Goal: Task Accomplishment & Management: Use online tool/utility

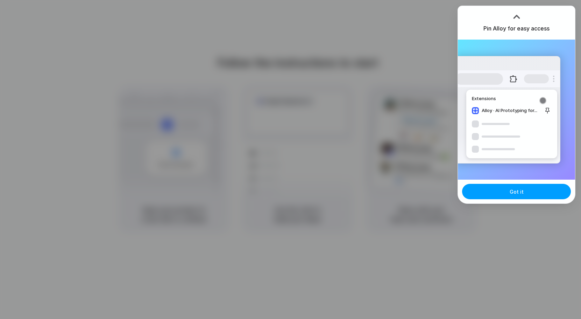
click at [517, 192] on span "Got it" at bounding box center [516, 191] width 14 height 7
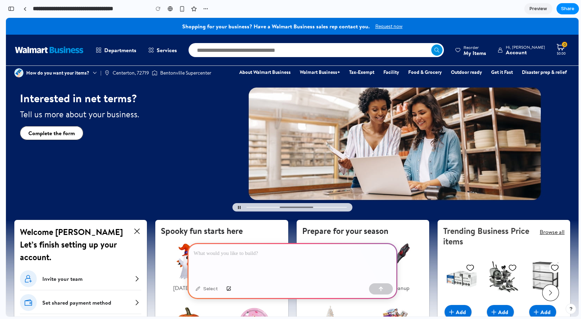
click at [235, 256] on p at bounding box center [292, 253] width 197 height 8
click at [544, 51] on link "Hi, Alan C Account" at bounding box center [521, 50] width 59 height 14
click at [528, 53] on div "Account" at bounding box center [525, 52] width 39 height 6
click at [486, 47] on div "Reorder" at bounding box center [474, 47] width 23 height 5
click at [533, 56] on link "Hi, Alan C Account" at bounding box center [521, 50] width 59 height 14
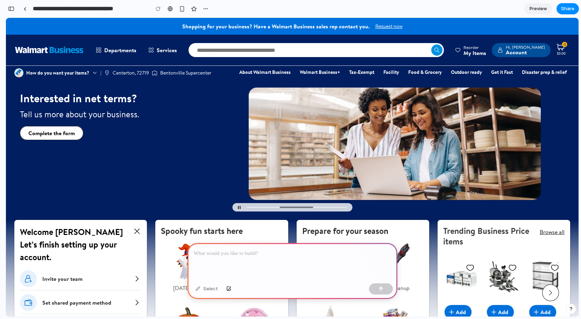
click at [535, 50] on div "Account" at bounding box center [525, 52] width 39 height 6
click at [531, 52] on div "Account" at bounding box center [525, 52] width 39 height 6
click at [465, 74] on link "Outdoor ready" at bounding box center [466, 72] width 37 height 8
click at [425, 73] on link "Food & Grocery" at bounding box center [425, 72] width 40 height 8
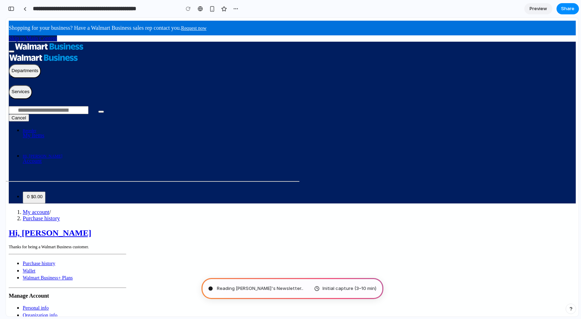
type input "**********"
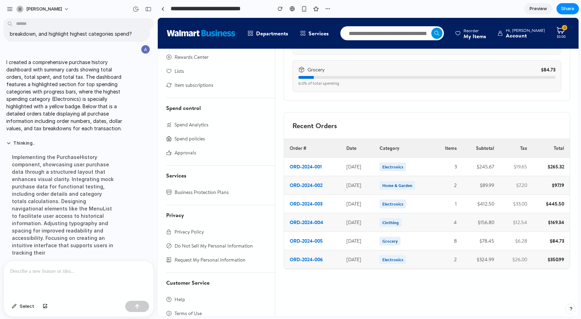
scroll to position [258, 0]
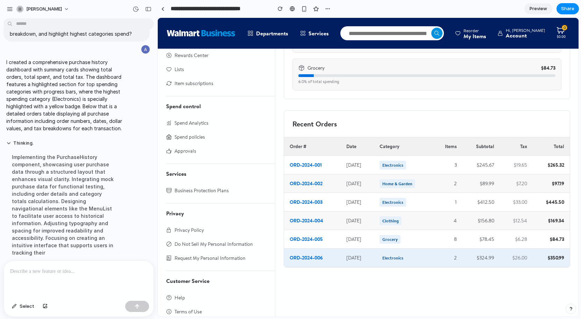
click at [309, 257] on td "ORD-2024-006" at bounding box center [312, 257] width 57 height 19
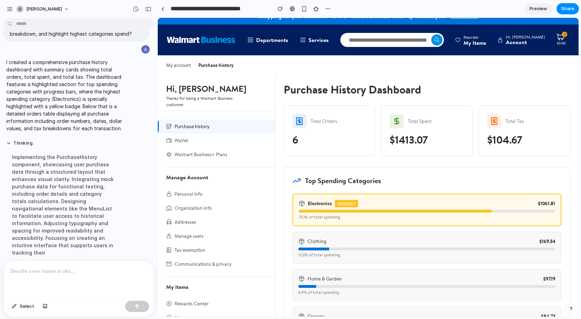
scroll to position [0, 0]
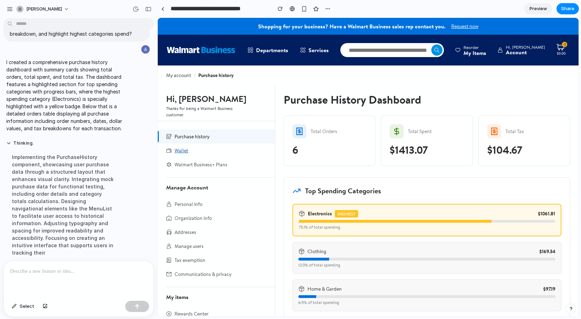
click at [185, 150] on span "Wallet" at bounding box center [181, 150] width 14 height 8
click at [194, 164] on span "Walmart Business+ Plans" at bounding box center [200, 164] width 53 height 8
click at [193, 134] on span "Purchase history" at bounding box center [191, 136] width 35 height 8
